Goal: Task Accomplishment & Management: Complete application form

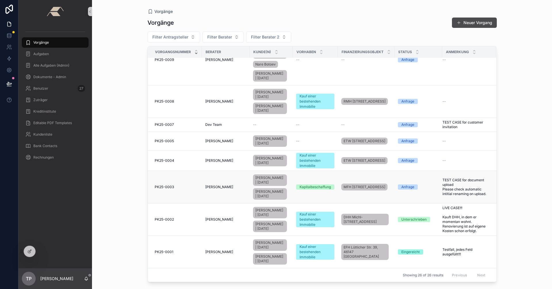
scroll to position [505, 0]
click at [195, 243] on td "PK25-0001 PK25-0001" at bounding box center [175, 252] width 54 height 32
click at [193, 250] on div "PK25-0001 PK25-0001" at bounding box center [177, 252] width 44 height 5
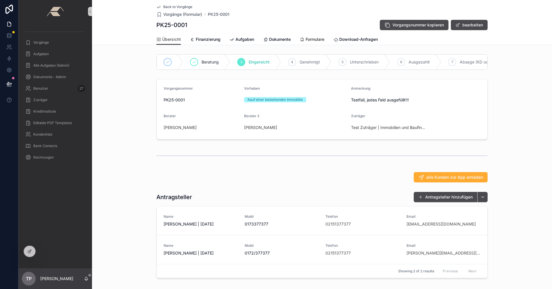
click at [313, 40] on span "Formulare" at bounding box center [314, 39] width 19 height 6
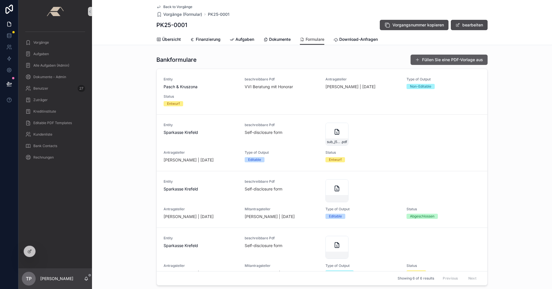
click at [457, 62] on button "Füllen Sie eine PDF-Vorlage aus" at bounding box center [448, 60] width 77 height 10
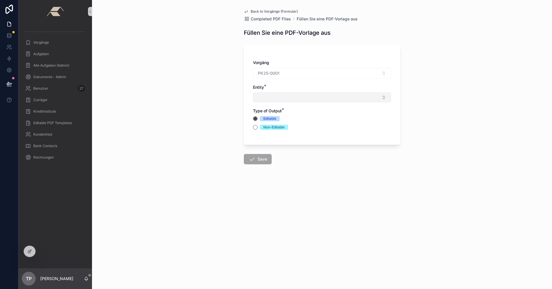
click at [287, 95] on button "Select Button" at bounding box center [322, 98] width 138 height 10
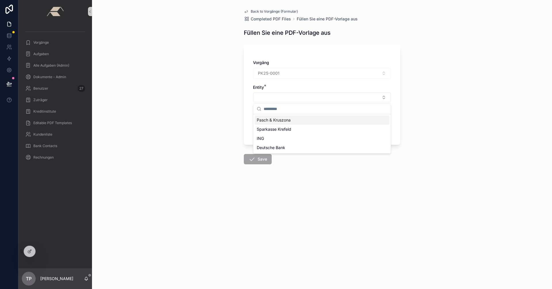
click at [271, 121] on span "Pasch & Kruszona" at bounding box center [274, 120] width 34 height 6
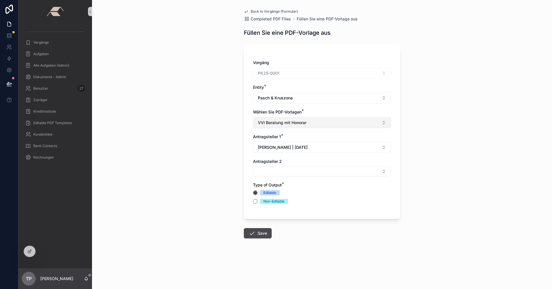
click at [299, 123] on span "VVI Beratung mit Honorar" at bounding box center [282, 123] width 49 height 6
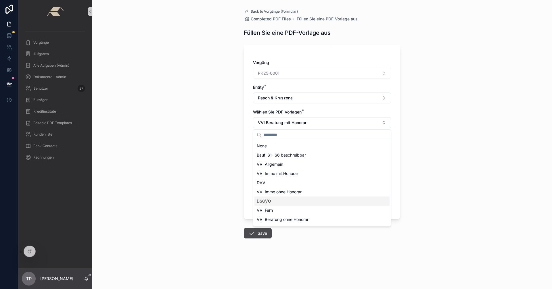
click at [270, 200] on span "DSGVO" at bounding box center [264, 201] width 14 height 6
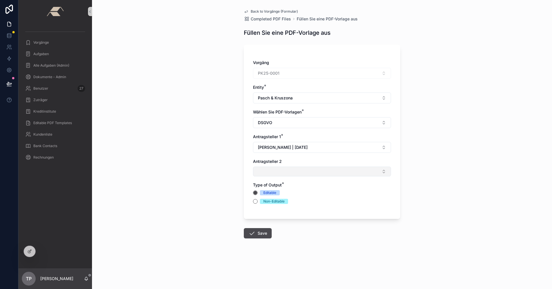
click at [387, 172] on button "Select Button" at bounding box center [322, 172] width 138 height 10
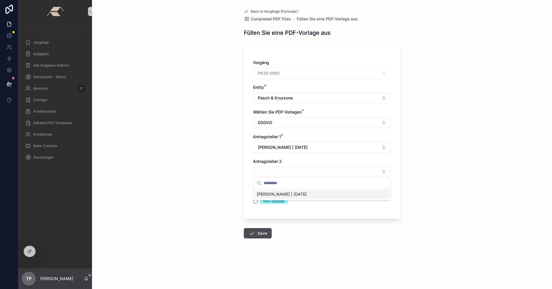
click at [297, 194] on span "[PERSON_NAME] | [DATE]" at bounding box center [282, 194] width 50 height 6
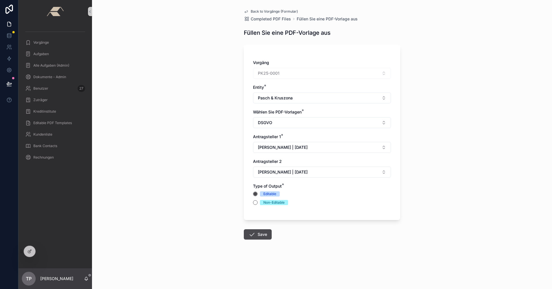
click at [266, 201] on div "Non-Editable" at bounding box center [273, 202] width 21 height 5
click at [257, 201] on button "Non-Editable" at bounding box center [255, 202] width 5 height 5
click at [262, 235] on button "Save" at bounding box center [258, 234] width 28 height 10
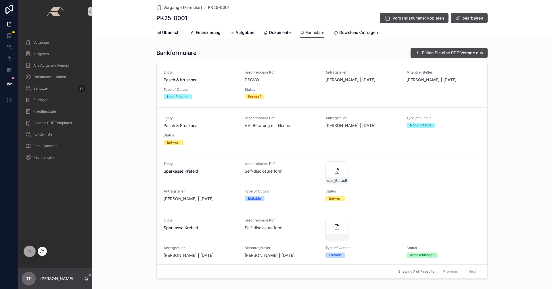
click at [40, 252] on icon at bounding box center [42, 251] width 5 height 5
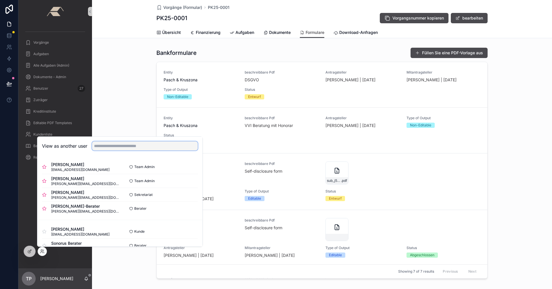
click at [121, 146] on input "text" at bounding box center [145, 145] width 106 height 9
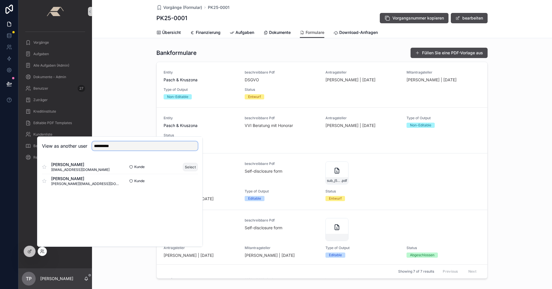
type input "**********"
click at [186, 168] on button "Select" at bounding box center [190, 167] width 15 height 8
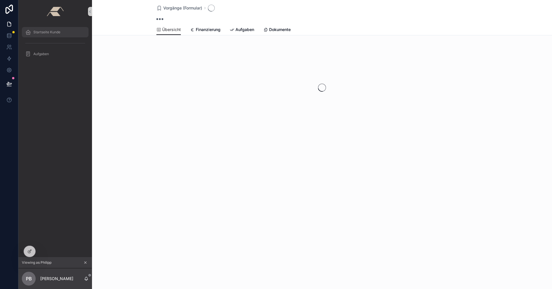
click at [56, 33] on span "Startseite Kunde" at bounding box center [46, 32] width 27 height 5
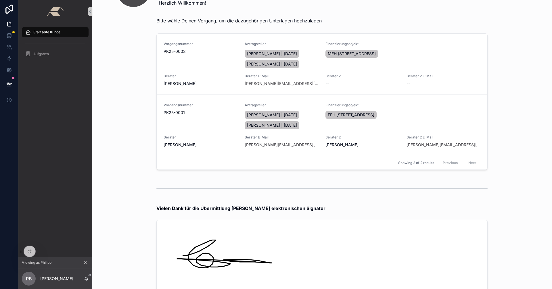
scroll to position [115, 0]
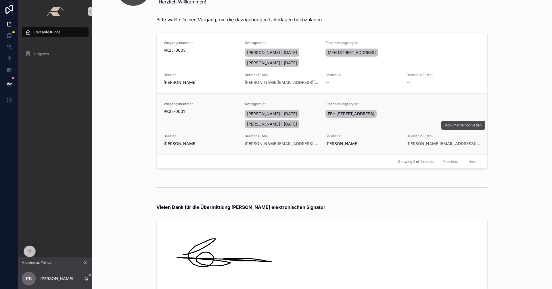
click at [218, 123] on div "Vorgangsnummer PK25-0001" at bounding box center [201, 116] width 74 height 28
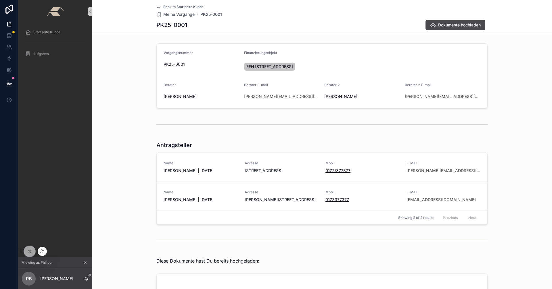
click at [40, 250] on div at bounding box center [42, 251] width 9 height 9
click at [41, 251] on icon at bounding box center [41, 250] width 1 height 1
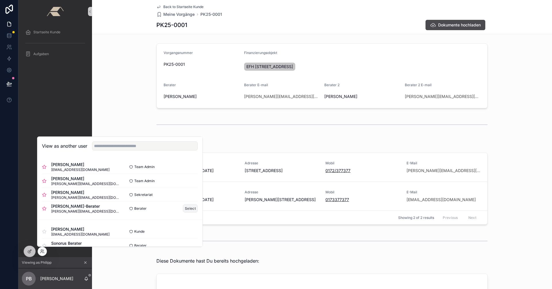
click at [184, 210] on button "Select" at bounding box center [190, 208] width 15 height 8
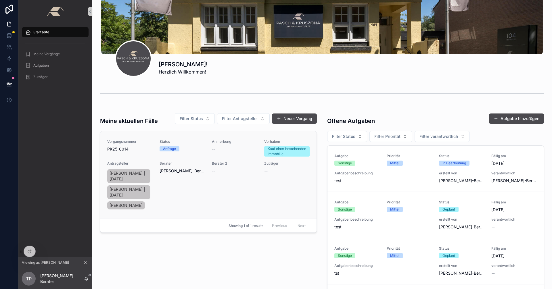
scroll to position [16, 0]
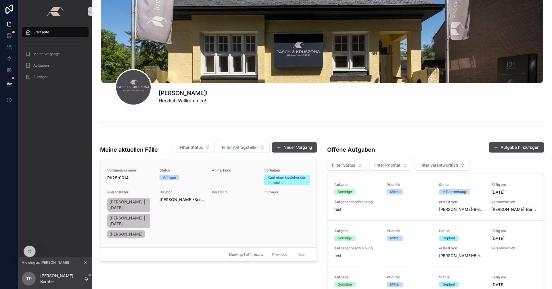
click at [247, 213] on div "Berater 2 --" at bounding box center [234, 214] width 45 height 49
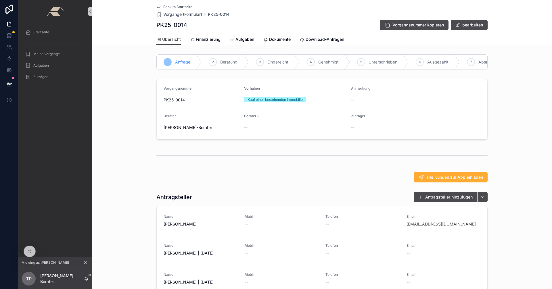
click at [170, 7] on span "Back to Startseite" at bounding box center [177, 7] width 29 height 5
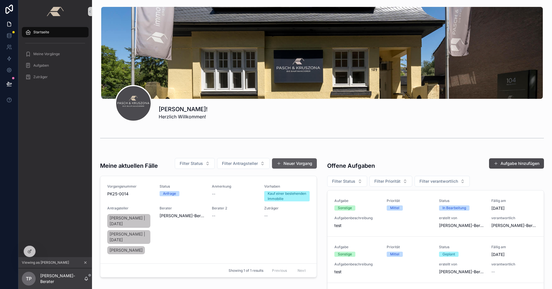
click at [297, 165] on button "Neuer Vorgang" at bounding box center [294, 163] width 45 height 10
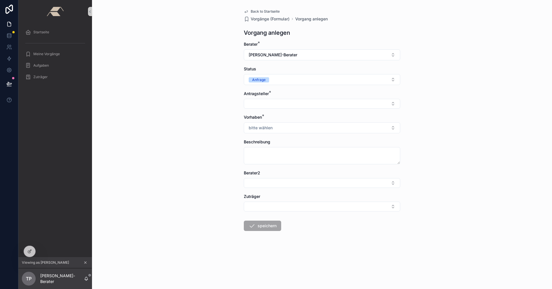
click at [261, 12] on span "Back to Startseite" at bounding box center [265, 11] width 29 height 5
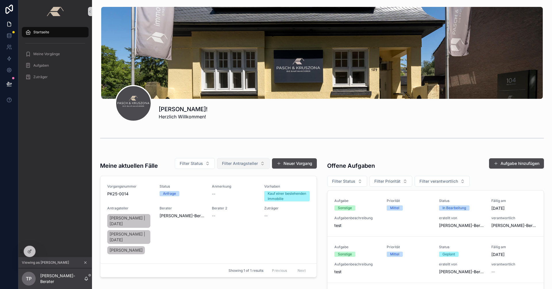
click at [260, 160] on button "Filter Antragsteller" at bounding box center [243, 163] width 53 height 11
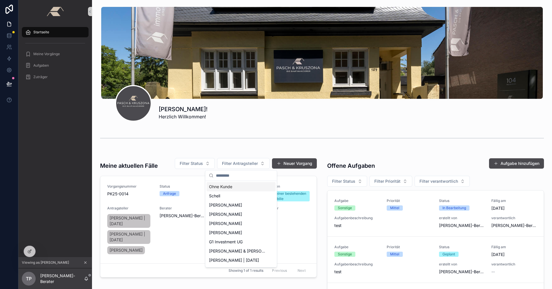
click at [299, 141] on div "scrollable content" at bounding box center [322, 138] width 444 height 14
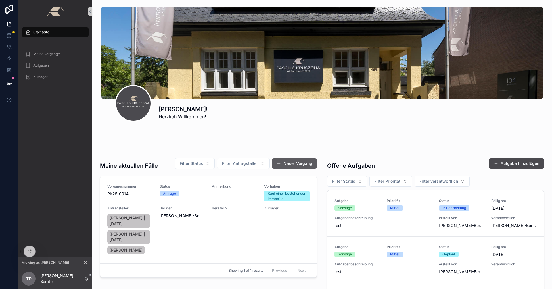
click at [295, 162] on button "Neuer Vorgang" at bounding box center [294, 163] width 45 height 10
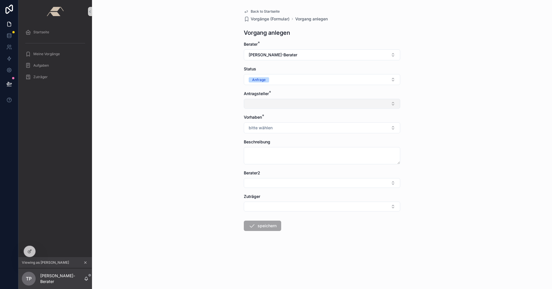
click at [369, 103] on button "Select Button" at bounding box center [322, 104] width 156 height 10
click at [265, 11] on span "Back to Startseite" at bounding box center [265, 11] width 29 height 5
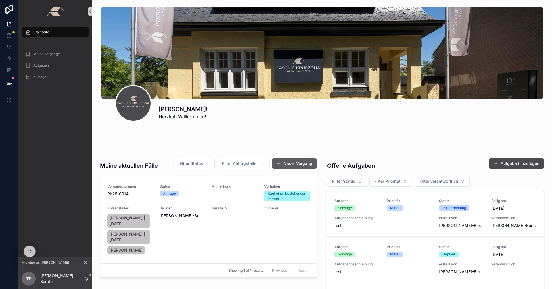
click at [292, 164] on button "Neuer Vorgang" at bounding box center [294, 163] width 45 height 10
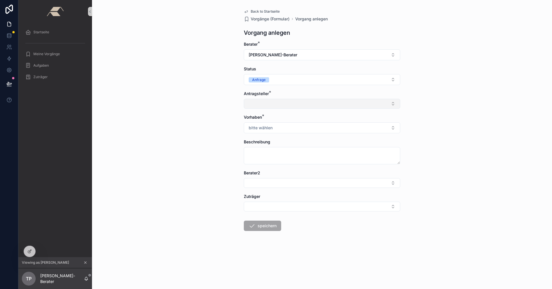
click at [360, 107] on button "Select Button" at bounding box center [322, 104] width 156 height 10
type input "*"
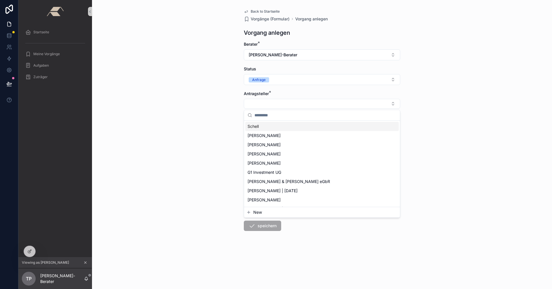
type input "*"
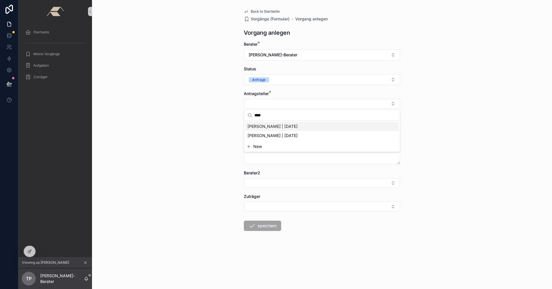
type input "****"
click at [297, 125] on span "Katharina Blumenkamp | 11.03.1991" at bounding box center [272, 127] width 50 height 6
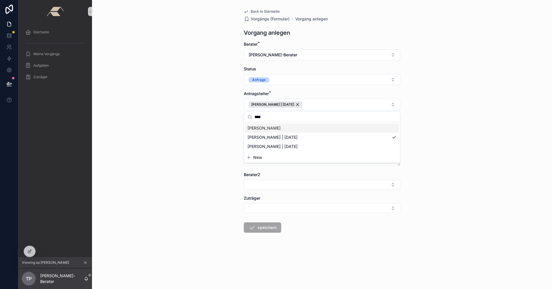
click at [455, 133] on div "Back to Startseite Vorgänge (Formular) Vorgang anlegen Vorgang anlegen Berater …" at bounding box center [322, 144] width 460 height 289
click at [302, 104] on div "Katharina Blumenkamp | 11.03.1991" at bounding box center [276, 104] width 54 height 6
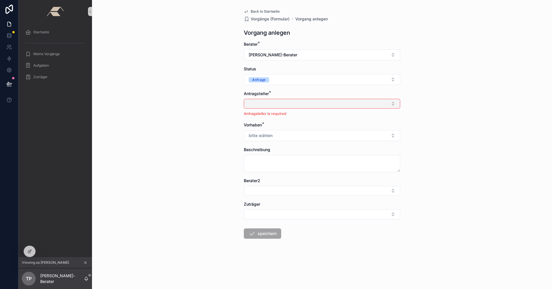
click at [217, 105] on div "Back to Startseite Vorgänge (Formular) Vorgang anlegen Vorgang anlegen Berater …" at bounding box center [322, 144] width 460 height 289
click at [258, 12] on span "Back to Startseite" at bounding box center [265, 11] width 29 height 5
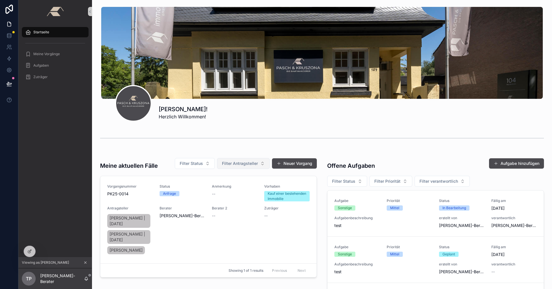
click at [261, 163] on button "Filter Antragsteller" at bounding box center [243, 163] width 53 height 11
click at [243, 143] on div "scrollable content" at bounding box center [322, 138] width 444 height 14
click at [86, 262] on icon "scrollable content" at bounding box center [85, 263] width 2 height 2
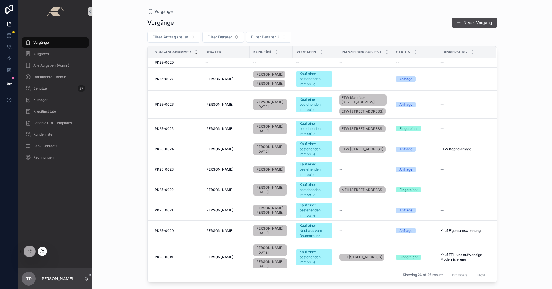
click at [42, 252] on icon at bounding box center [42, 252] width 2 height 1
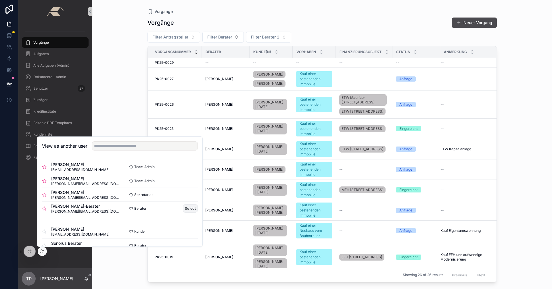
click at [189, 209] on button "Select" at bounding box center [190, 208] width 15 height 8
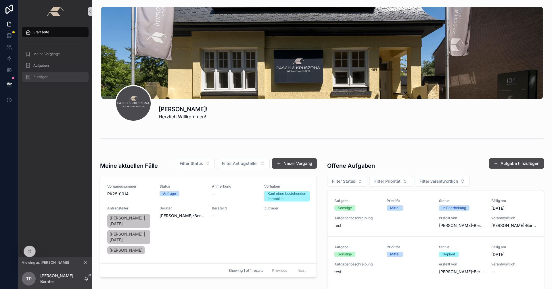
click at [40, 78] on span "Zuträger" at bounding box center [40, 77] width 14 height 5
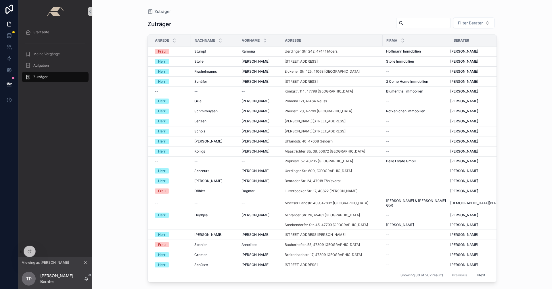
drag, startPoint x: 104, startPoint y: 150, endPoint x: 123, endPoint y: 171, distance: 28.5
click at [104, 150] on div "Zuträger Zuträger Filter Berater Anrede Nachname Vorname Adresse Firma Berater …" at bounding box center [322, 144] width 460 height 289
